Goal: Transaction & Acquisition: Register for event/course

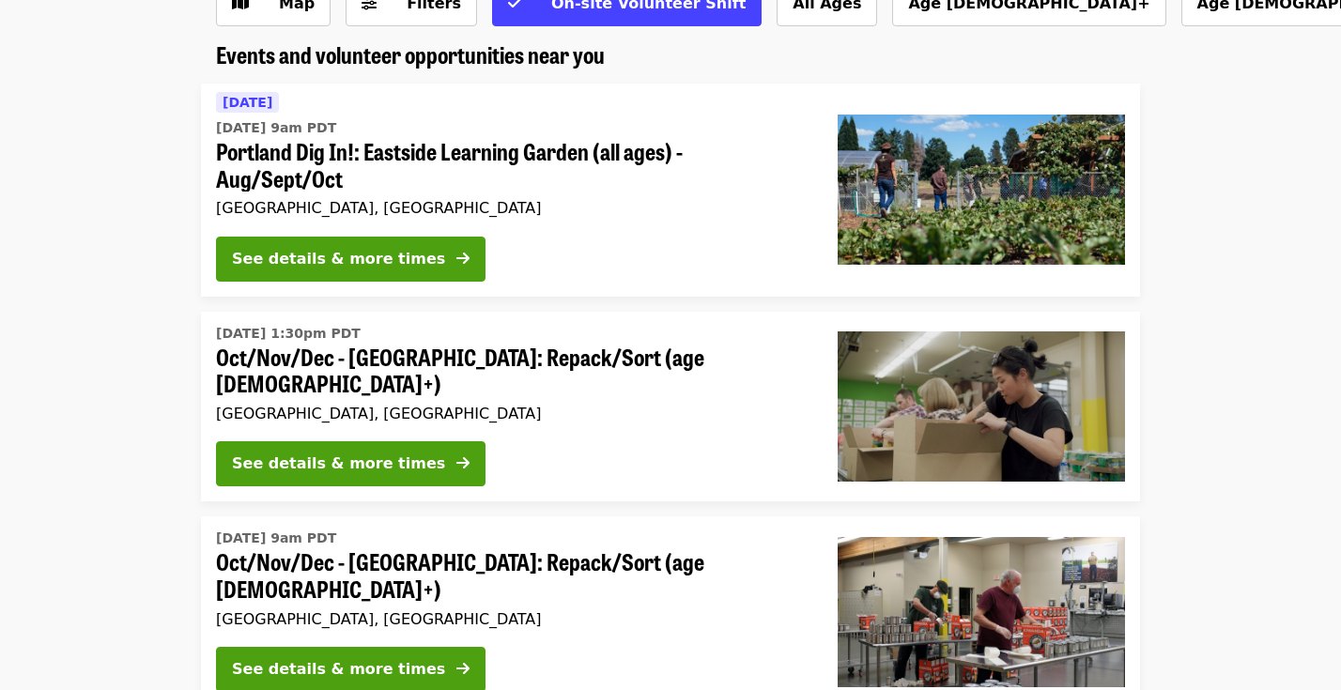
scroll to position [131, 0]
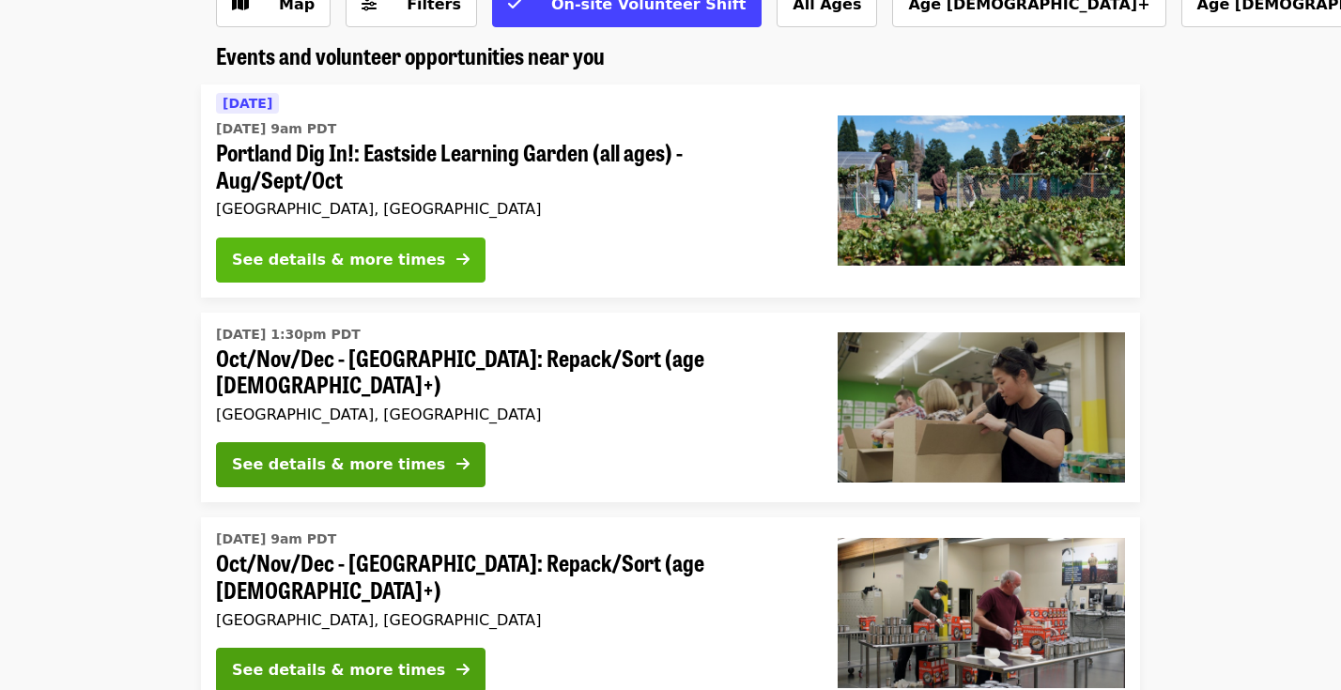
click at [393, 250] on div "See details & more times" at bounding box center [338, 260] width 213 height 23
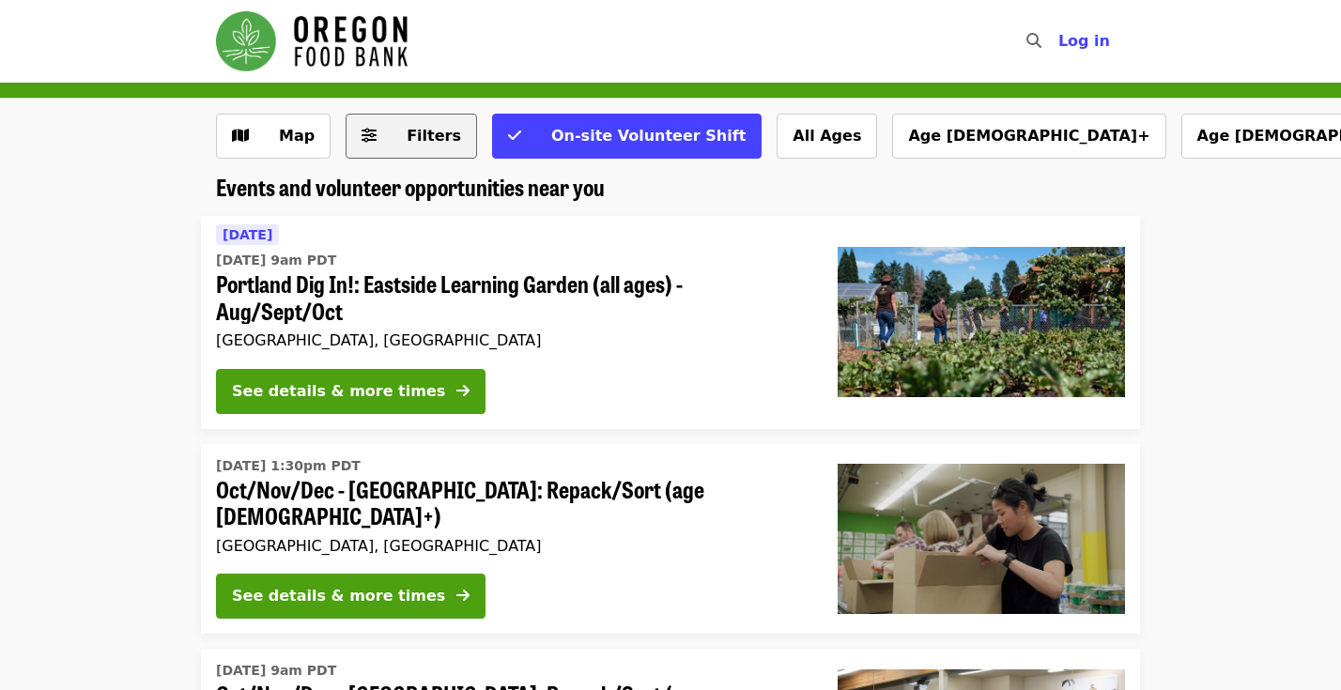
click at [429, 127] on span "Filters" at bounding box center [424, 136] width 73 height 23
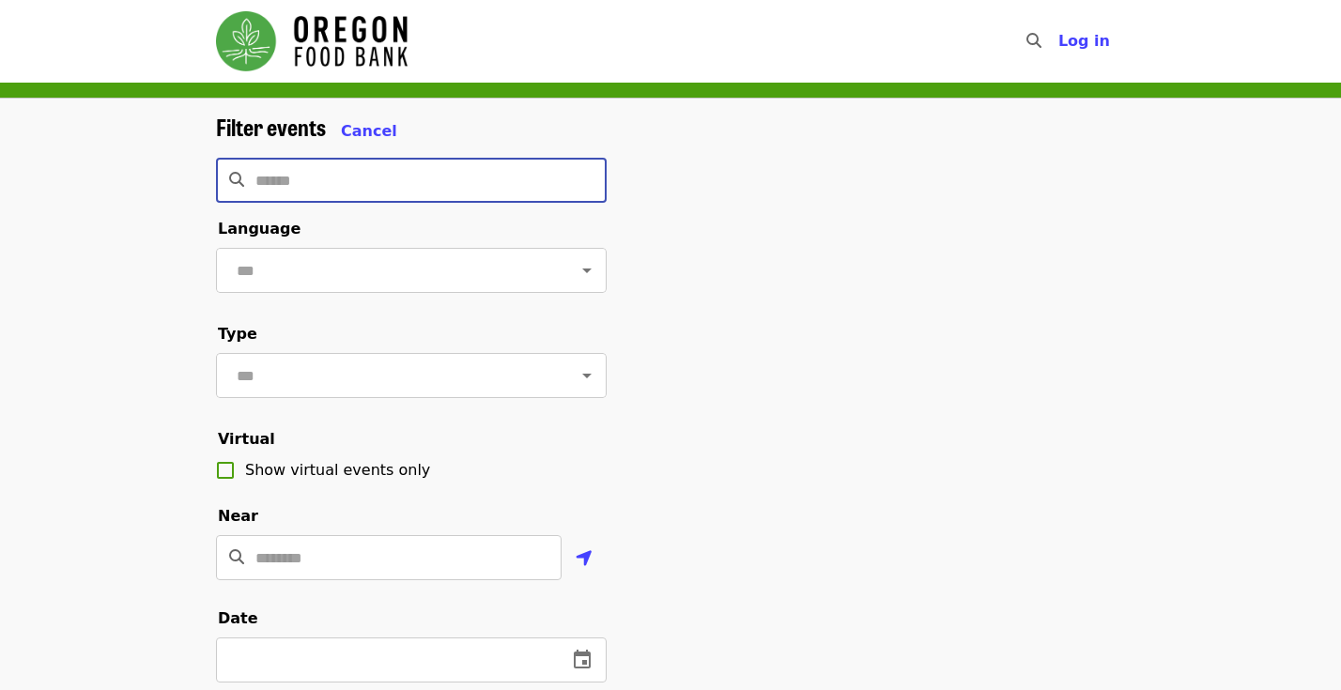
click at [367, 179] on input "Search" at bounding box center [430, 180] width 351 height 45
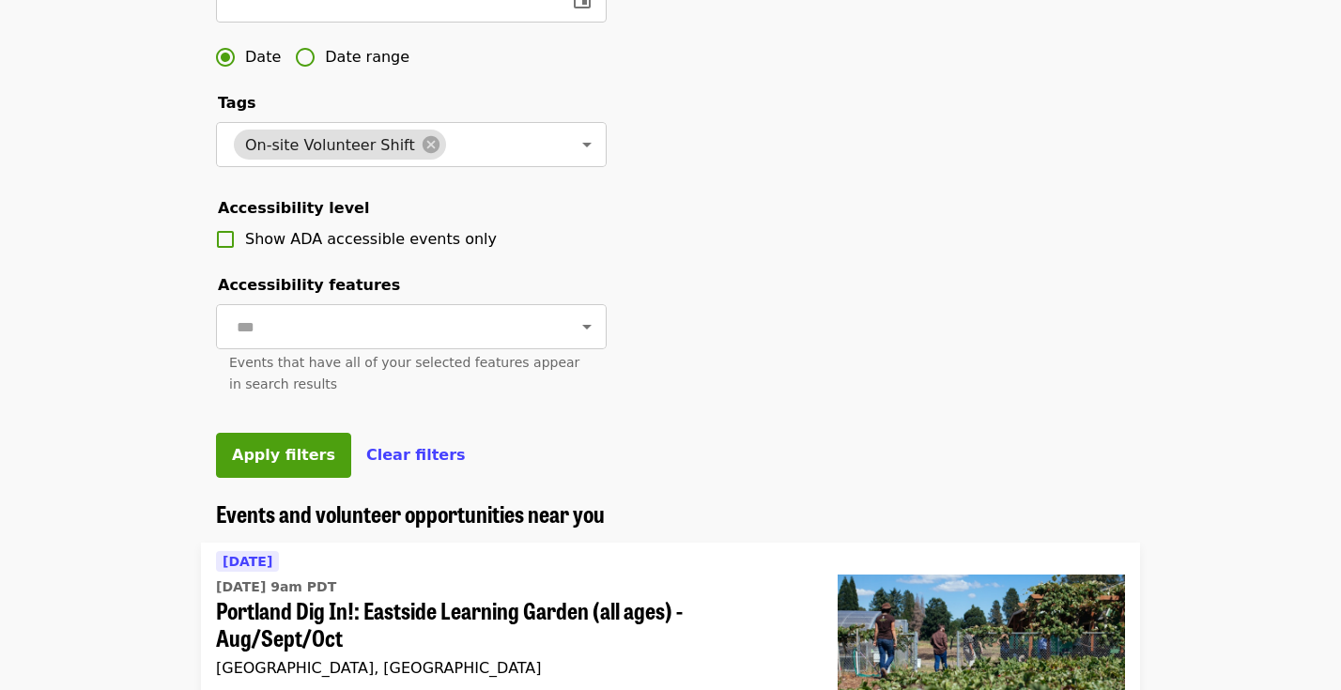
scroll to position [671, 0]
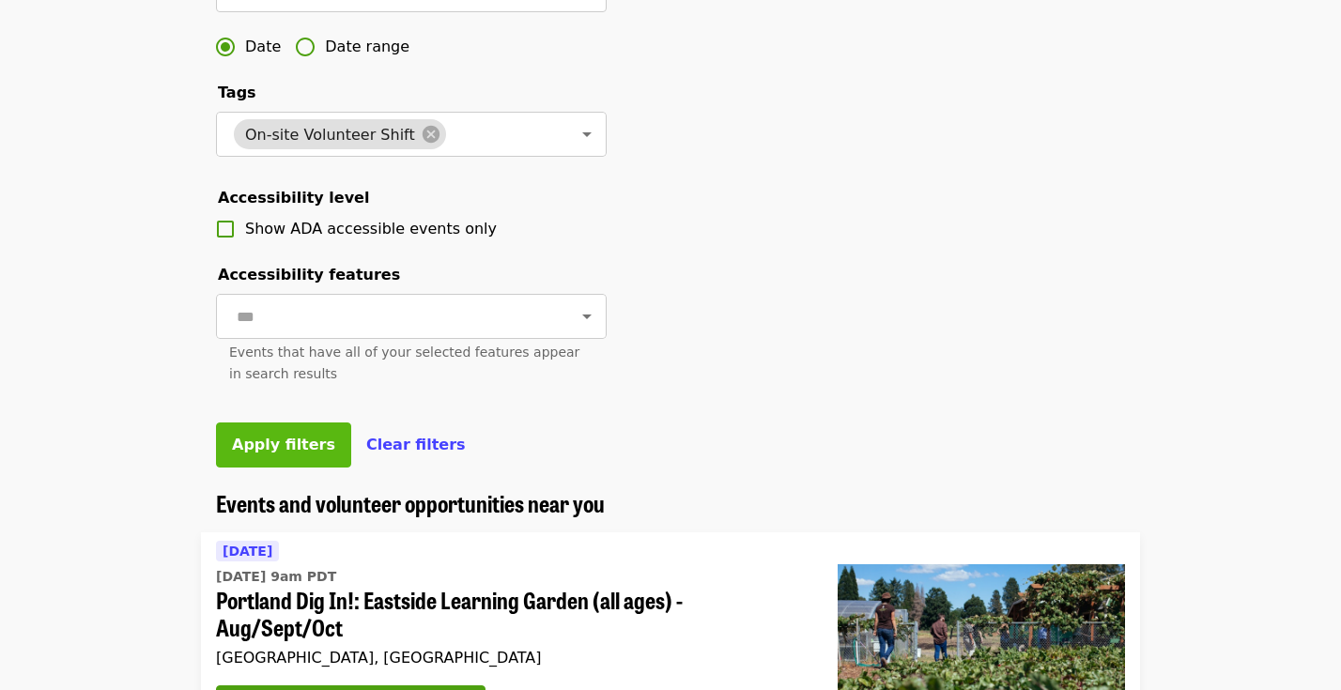
type input "**********"
click at [285, 437] on span "Apply filters" at bounding box center [283, 445] width 103 height 18
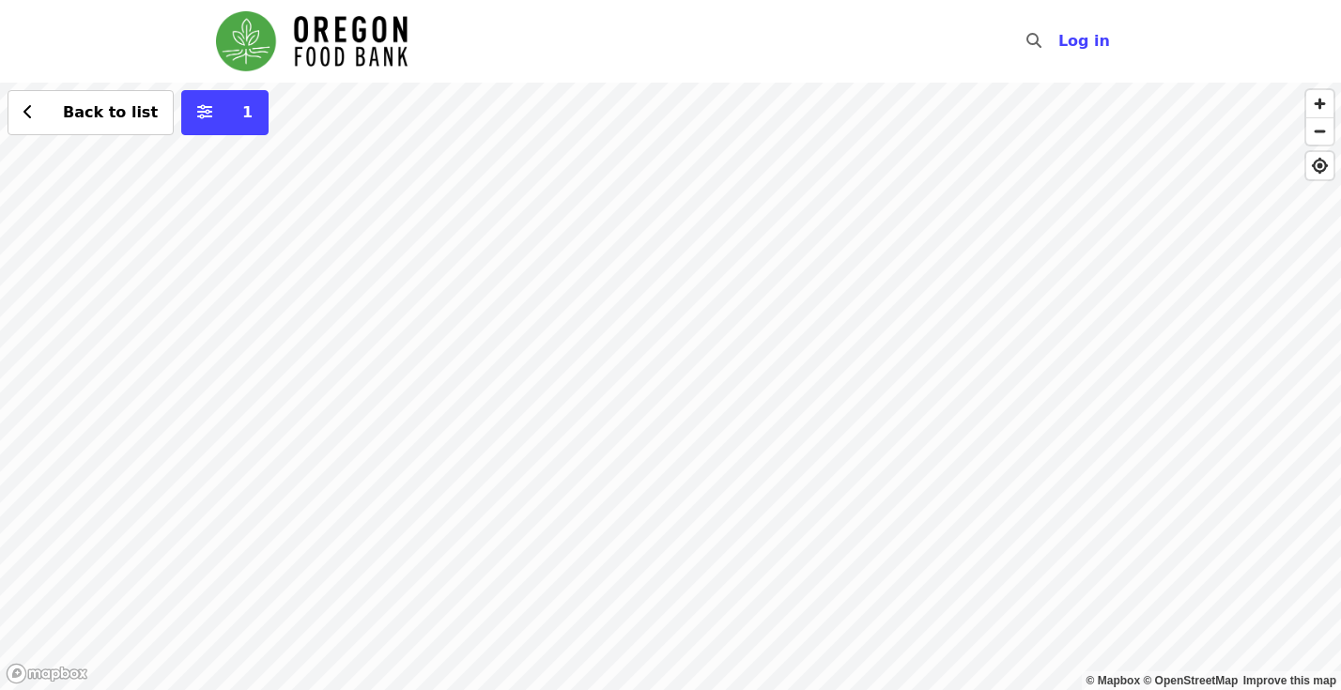
click at [771, 360] on div "Back to list 1" at bounding box center [670, 387] width 1341 height 608
click at [666, 145] on div "Back to list 1" at bounding box center [670, 387] width 1341 height 608
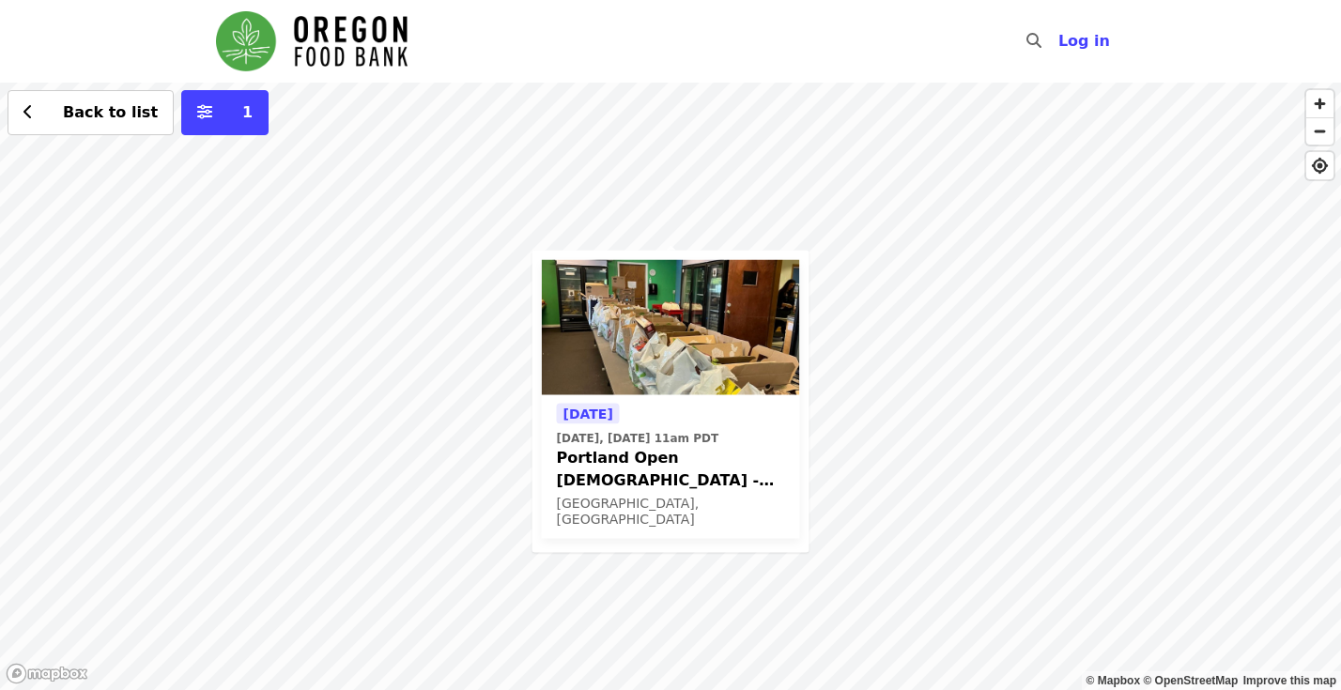
click at [647, 462] on span "Portland Open [DEMOGRAPHIC_DATA] - Partner Agency Support (16+)" at bounding box center [671, 468] width 228 height 45
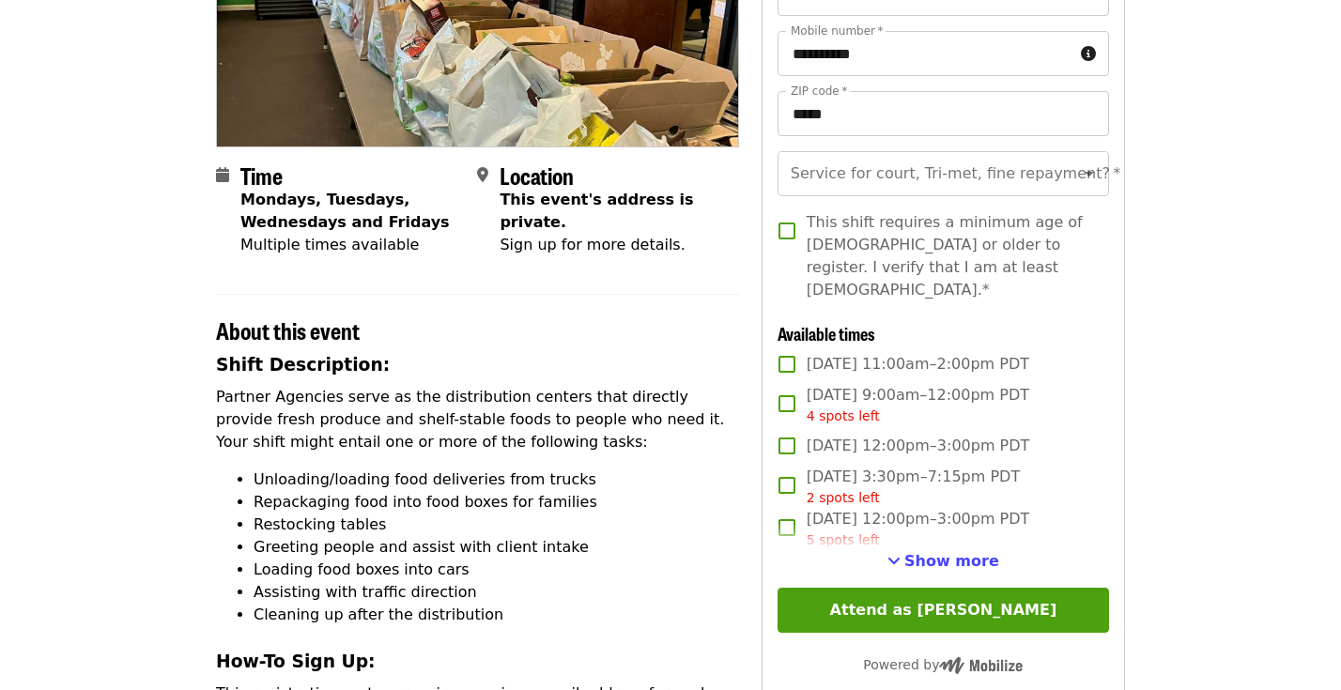
scroll to position [307, 0]
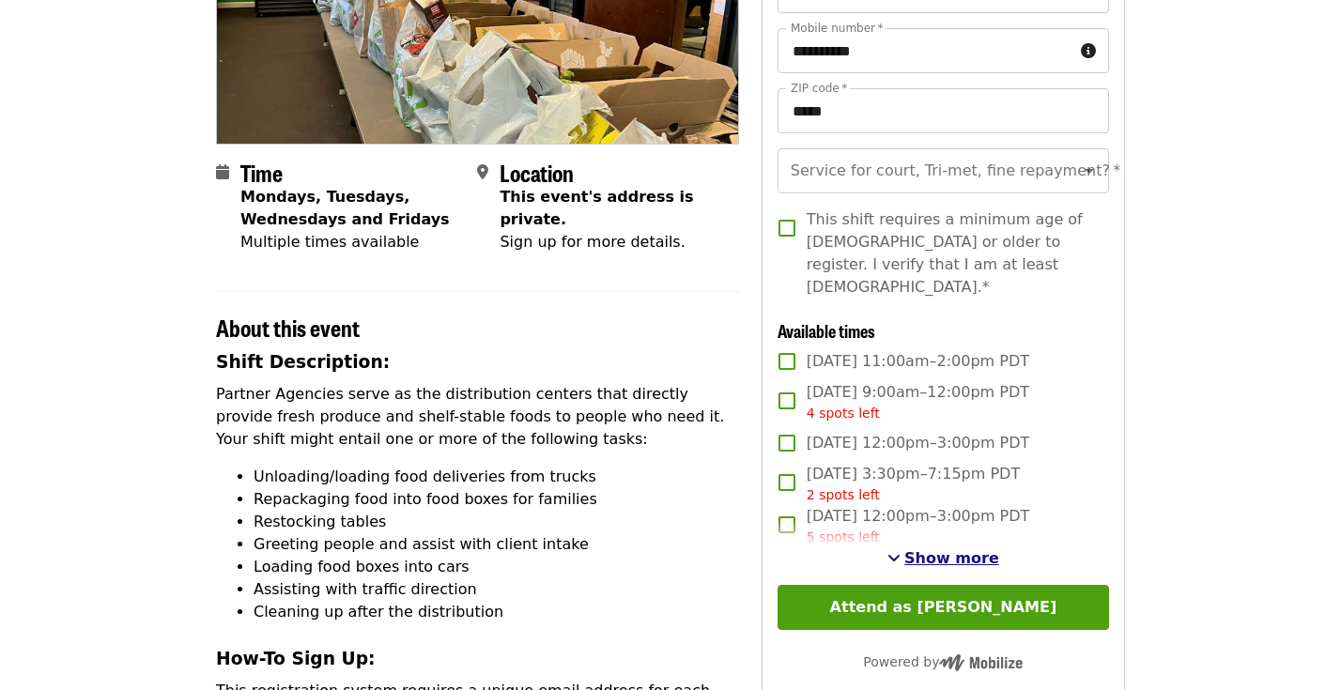
click at [953, 549] on span "Show more" at bounding box center [951, 558] width 95 height 18
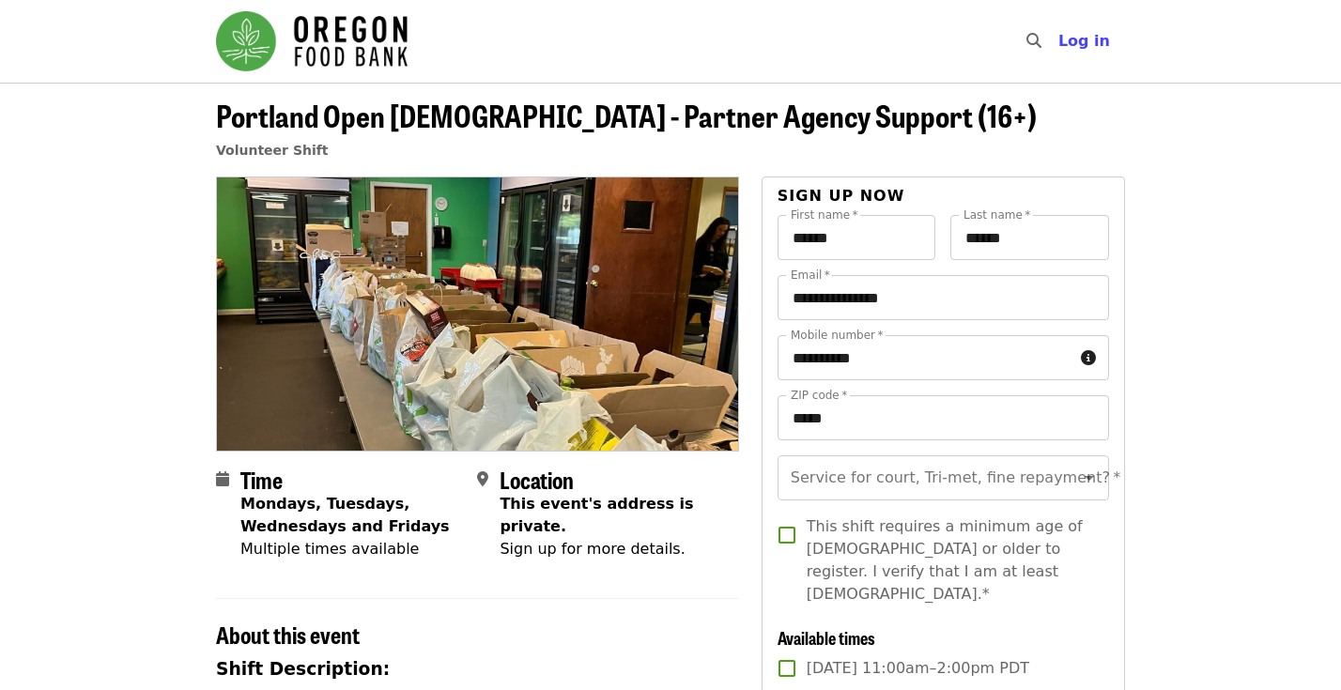
scroll to position [0, 0]
click at [1088, 472] on icon "Open" at bounding box center [1089, 478] width 23 height 23
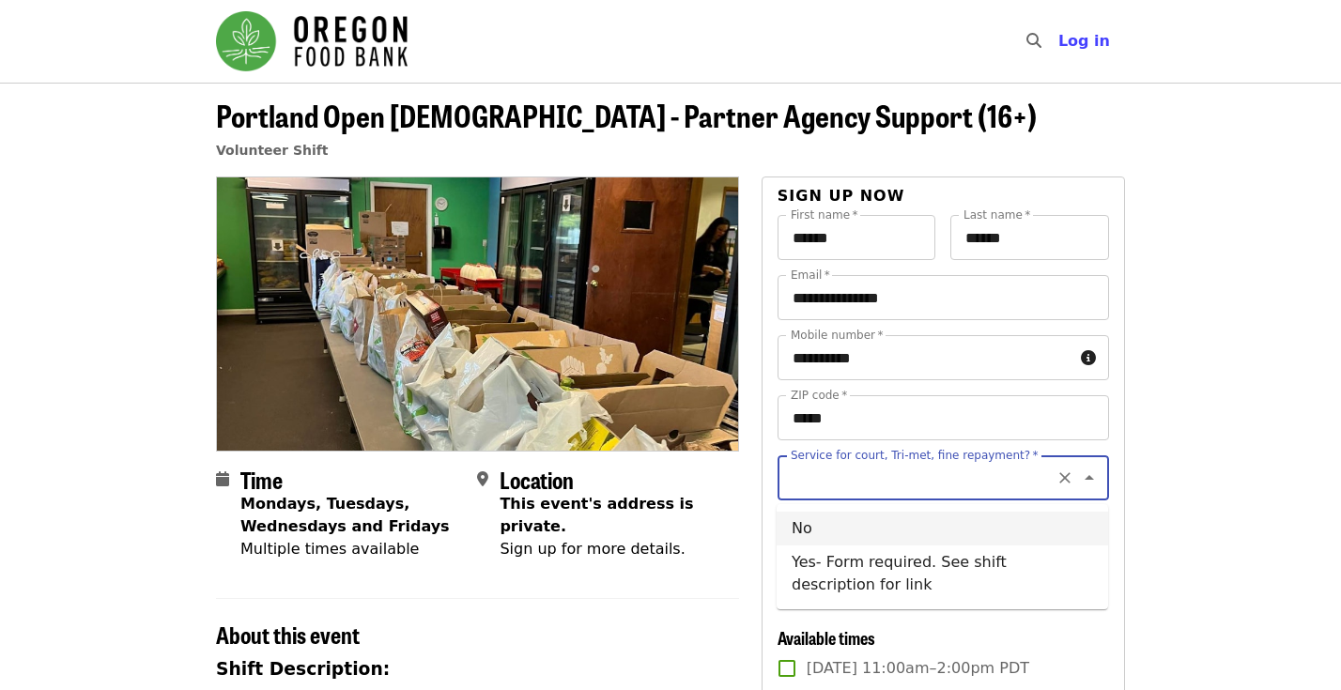
click at [955, 525] on li "No" at bounding box center [943, 529] width 332 height 34
type input "**"
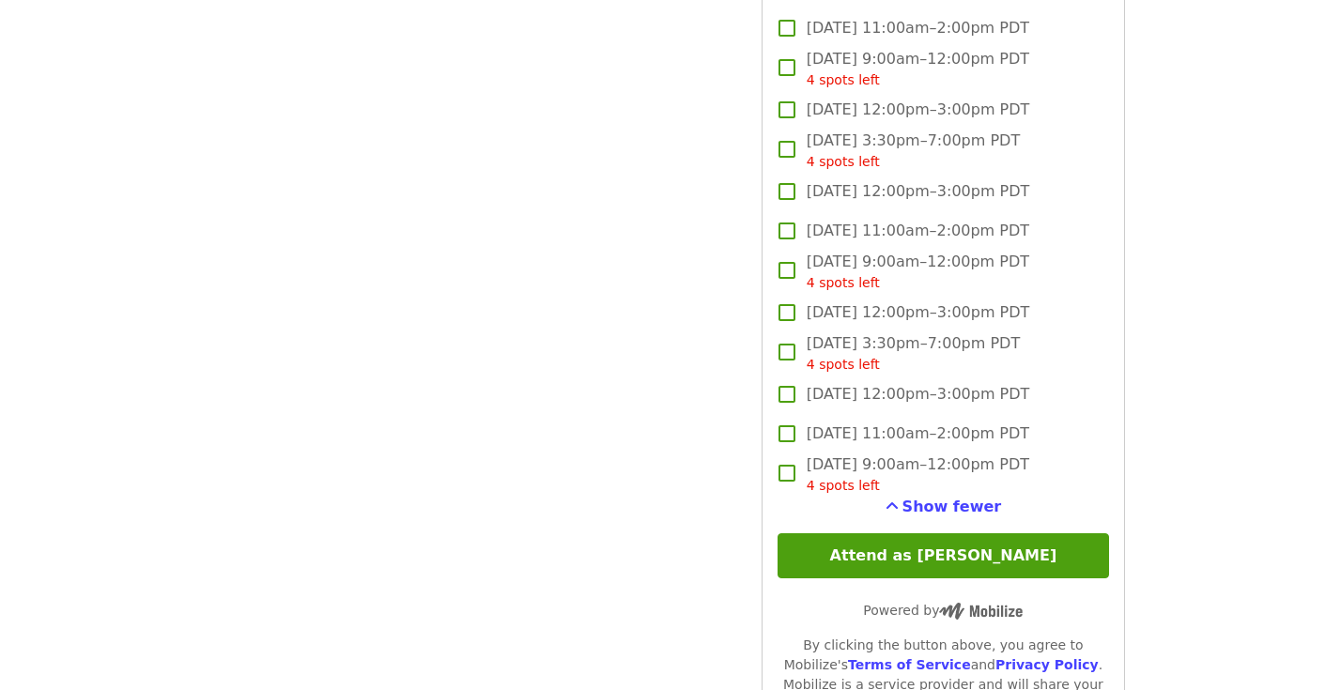
scroll to position [1622, 0]
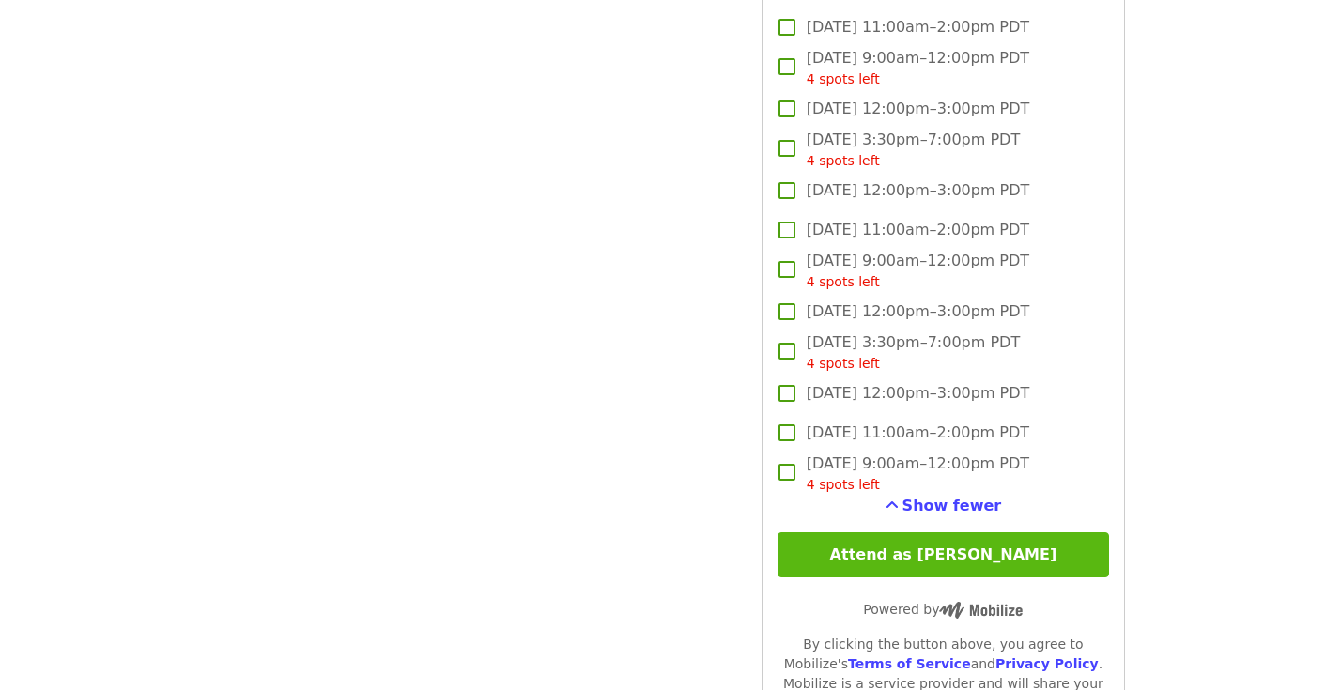
click at [991, 532] on button "Attend as [PERSON_NAME]" at bounding box center [944, 554] width 332 height 45
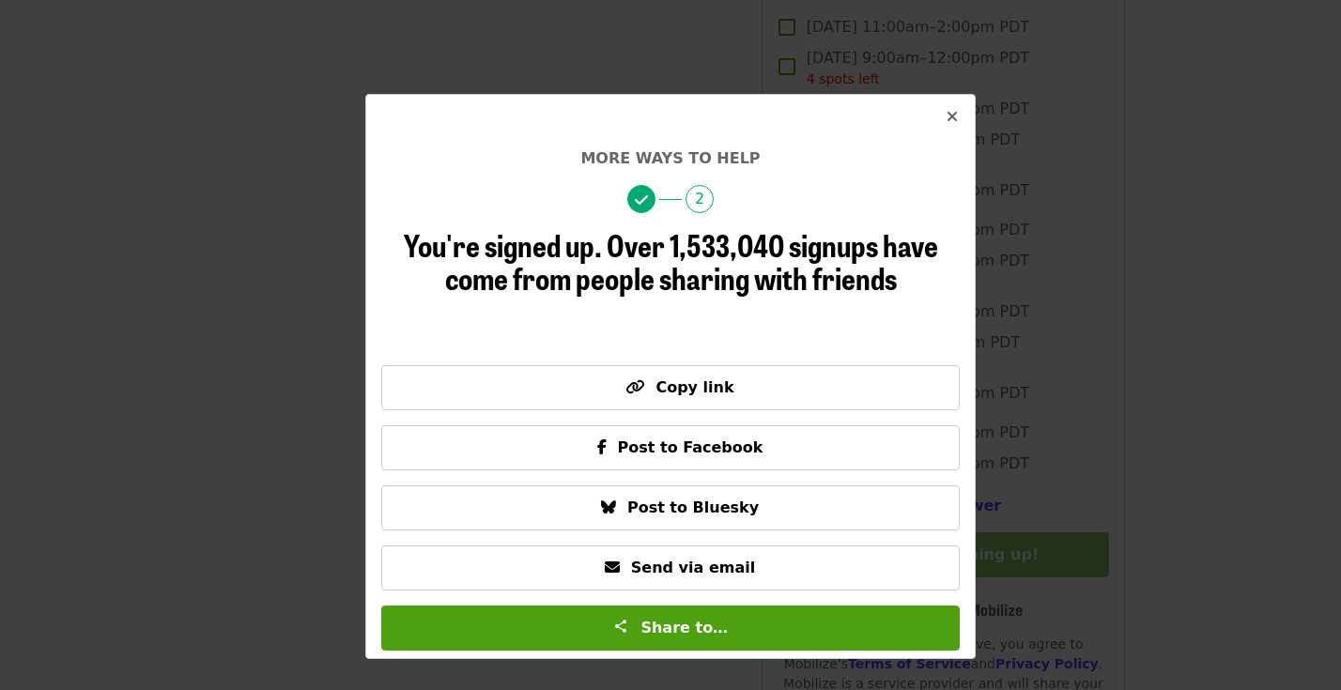
click at [949, 112] on icon "times icon" at bounding box center [952, 117] width 11 height 18
